Goal: Go to known website: Access a specific website the user already knows

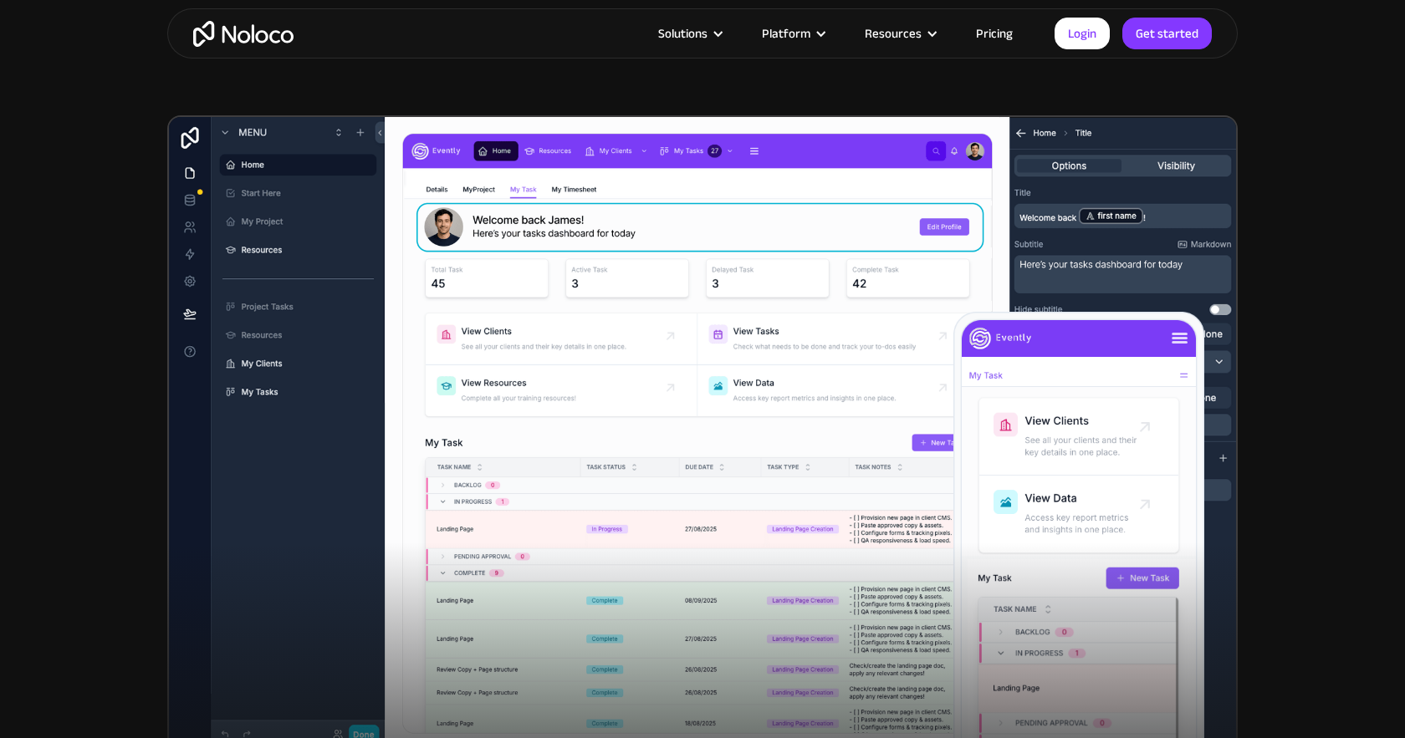
scroll to position [452, 0]
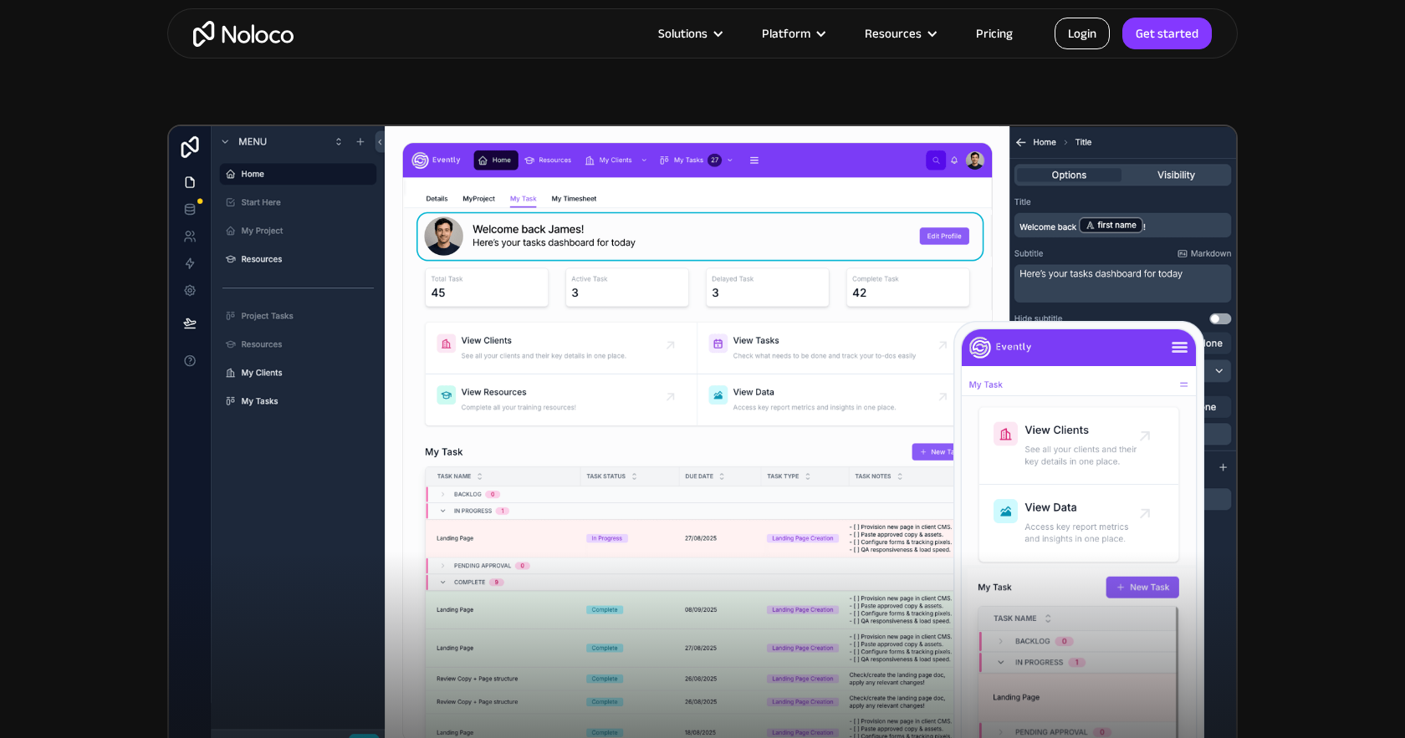
click at [1085, 40] on link "Login" at bounding box center [1081, 34] width 55 height 32
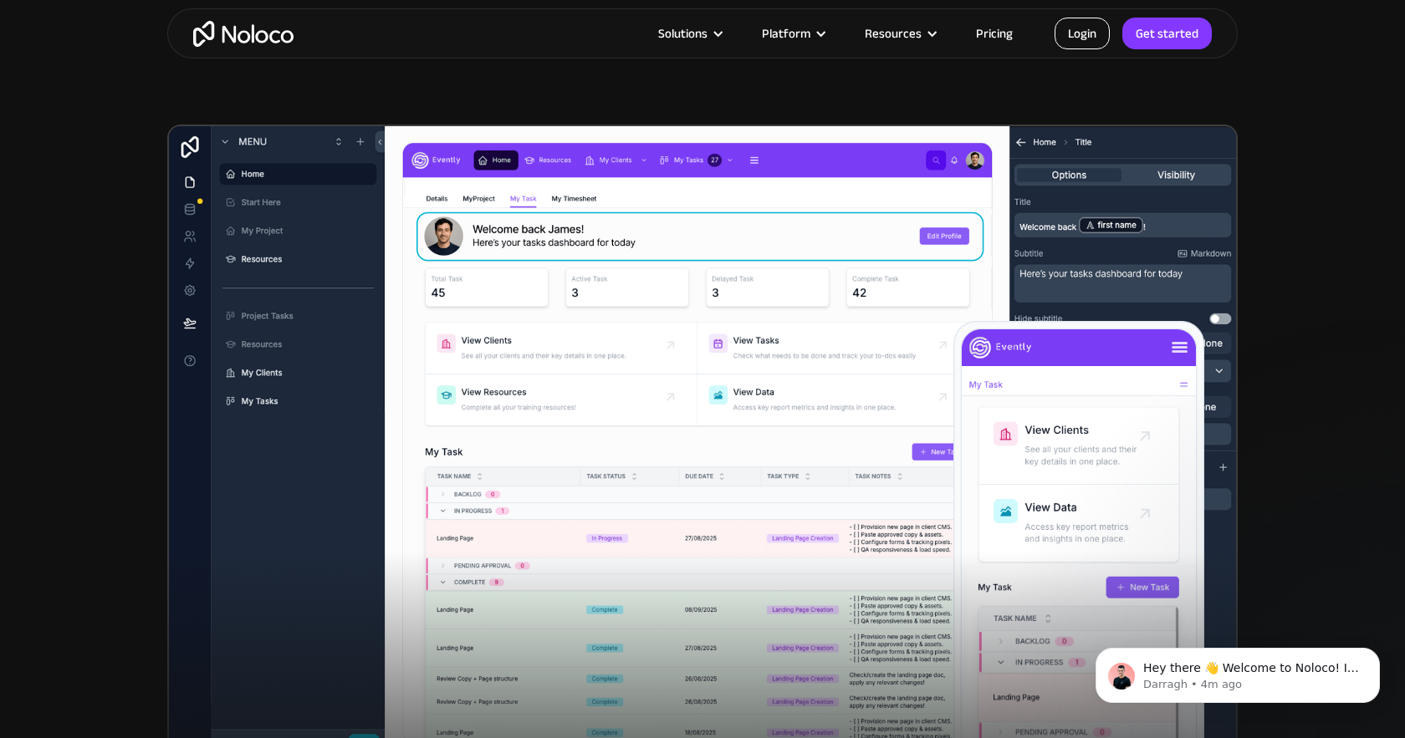
scroll to position [0, 0]
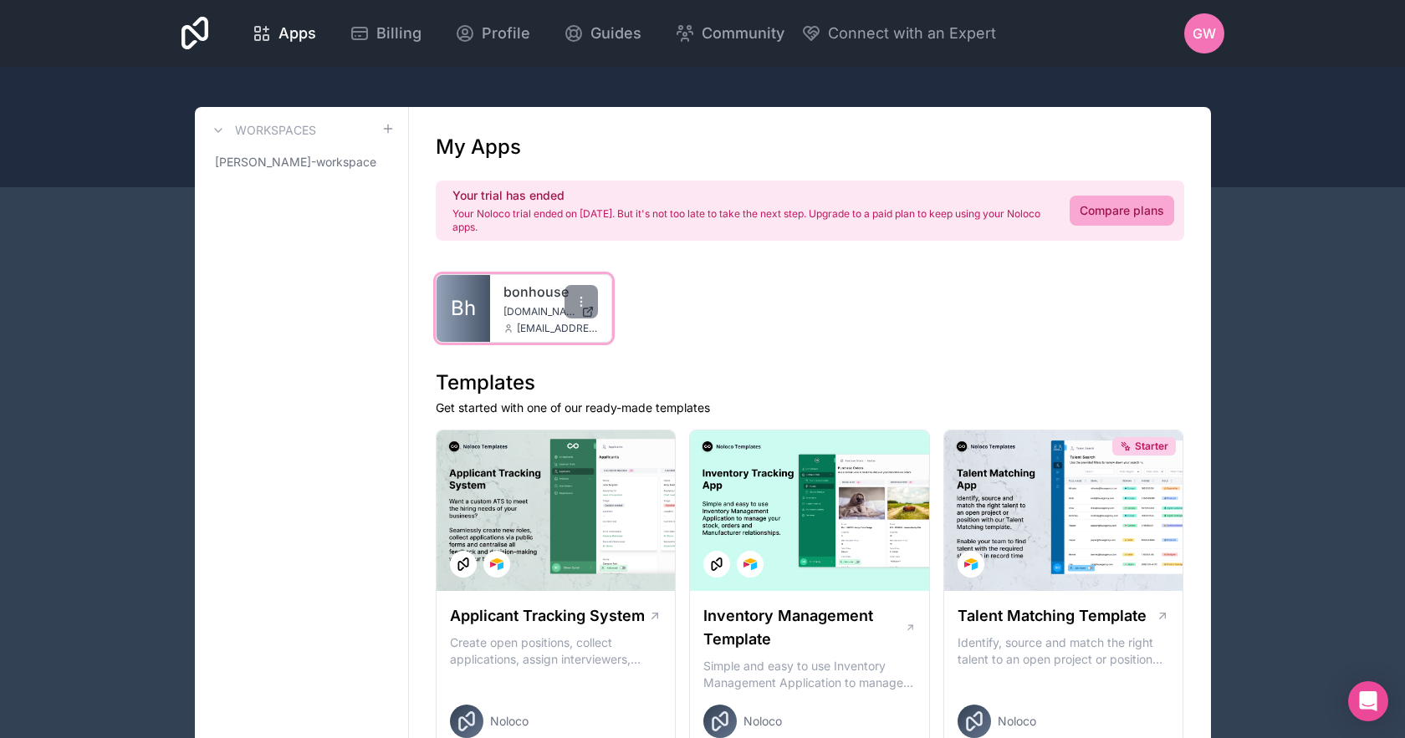
click at [511, 304] on div "bonhouse [DOMAIN_NAME] [EMAIL_ADDRESS][DOMAIN_NAME]" at bounding box center [551, 308] width 122 height 67
click at [467, 294] on link "Bh" at bounding box center [463, 308] width 54 height 67
